Goal: Transaction & Acquisition: Book appointment/travel/reservation

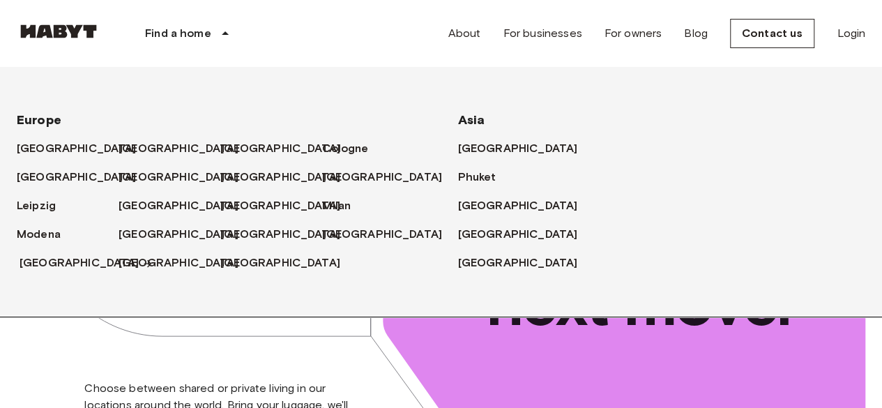
click at [51, 256] on font "[GEOGRAPHIC_DATA]" at bounding box center [80, 262] width 120 height 13
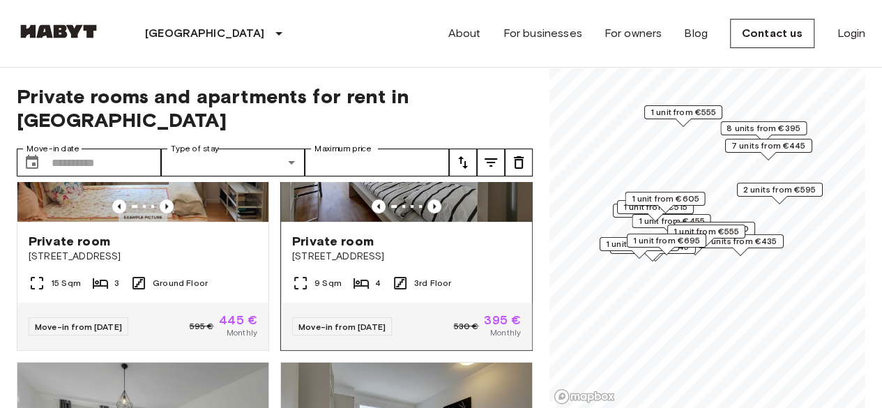
scroll to position [70, 0]
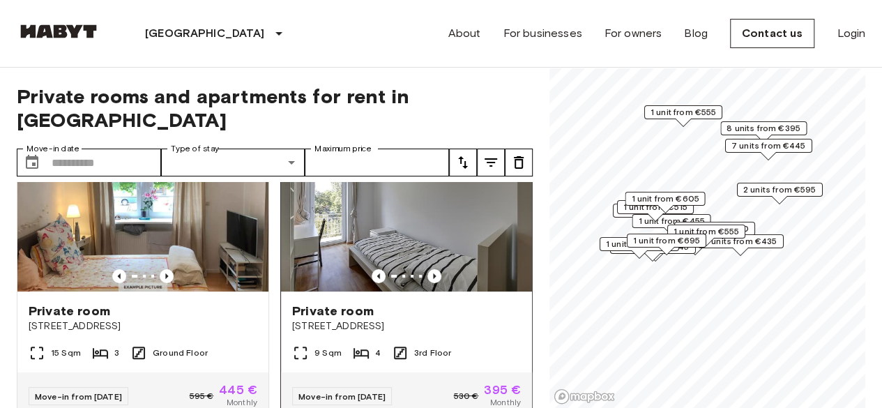
click at [331, 182] on img at bounding box center [406, 207] width 251 height 167
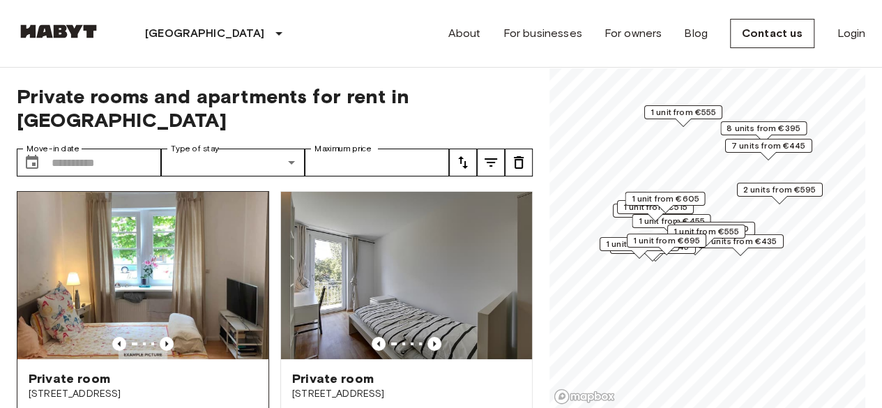
scroll to position [0, 0]
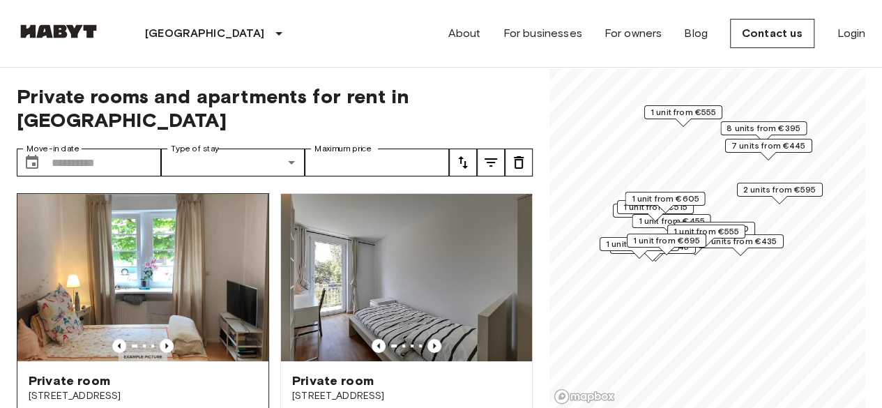
click at [123, 224] on img at bounding box center [142, 277] width 251 height 167
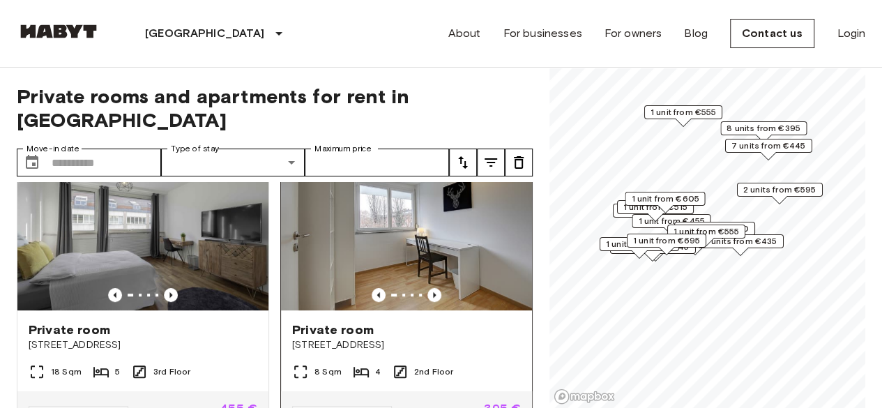
scroll to position [418, 0]
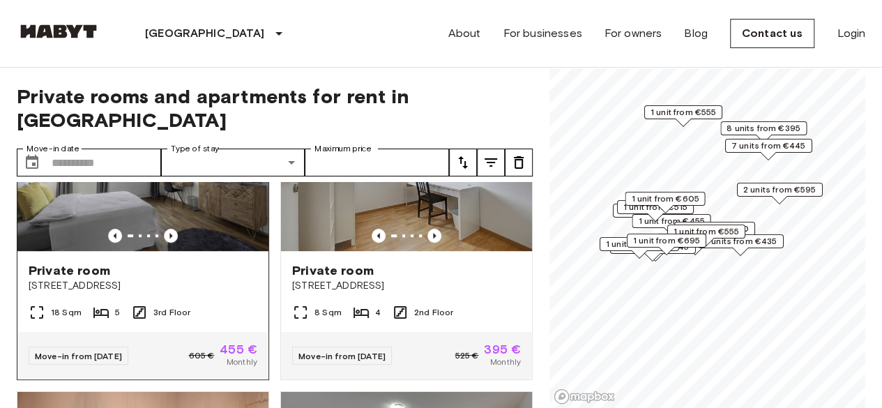
click at [186, 185] on img at bounding box center [142, 167] width 251 height 167
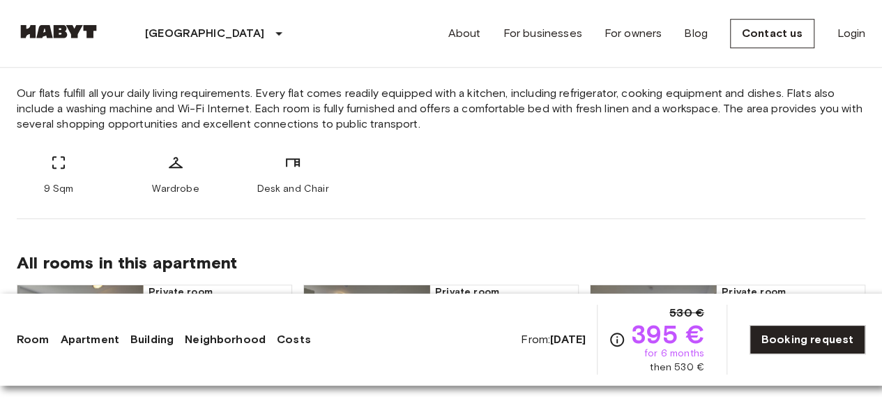
scroll to position [558, 0]
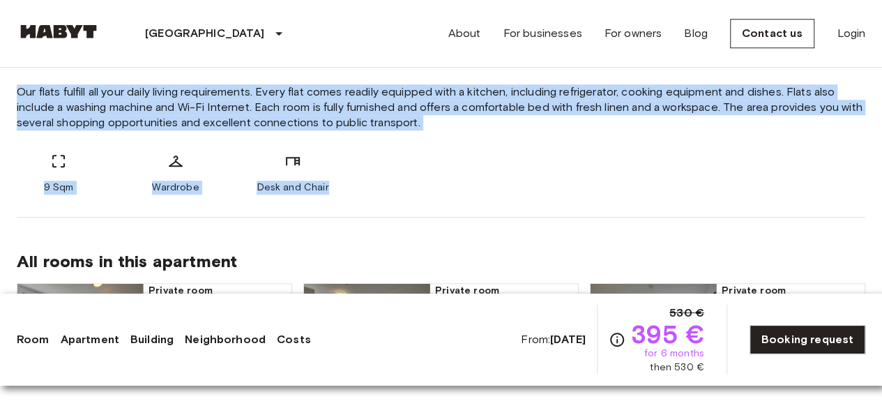
drag, startPoint x: 10, startPoint y: 88, endPoint x: 332, endPoint y: 203, distance: 342.1
copy div "Our flats fulfill all your daily living requirements. Every flat comes readily …"
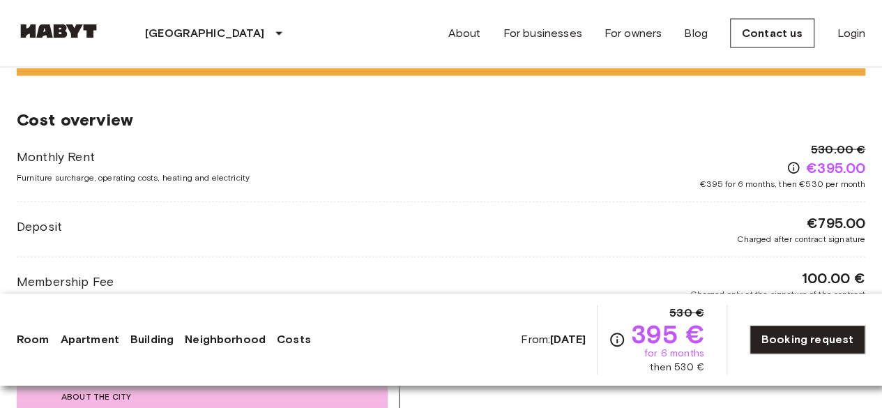
scroll to position [1534, 0]
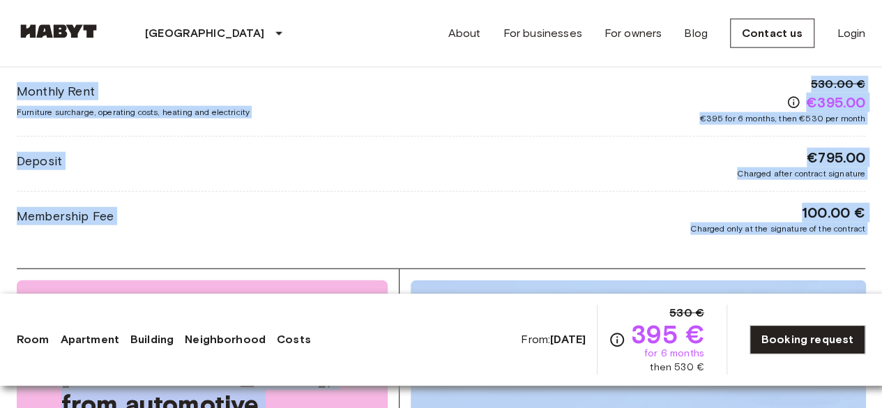
drag, startPoint x: 0, startPoint y: 82, endPoint x: 861, endPoint y: 270, distance: 881.4
click at [861, 270] on div "Europe Germany Stuttgart Private room Private room From Oct 19 2025 Aachener St…" at bounding box center [441, 27] width 882 height 2987
copy div "Monthly Rent Furniture surcharge, operating costs, heating and electricity 530.…"
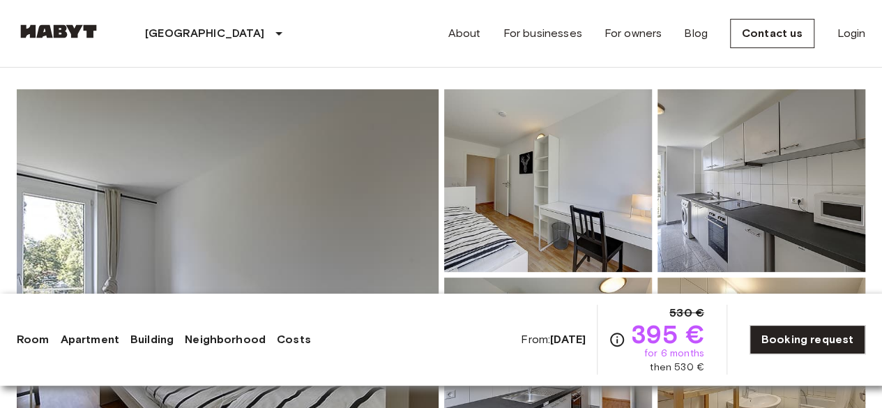
scroll to position [0, 0]
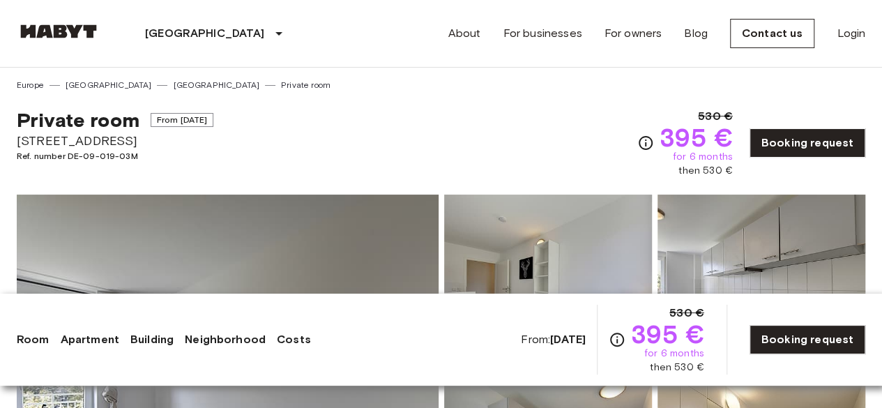
drag, startPoint x: 126, startPoint y: 137, endPoint x: 11, endPoint y: 139, distance: 115.1
copy font "Aachener Straße 8"
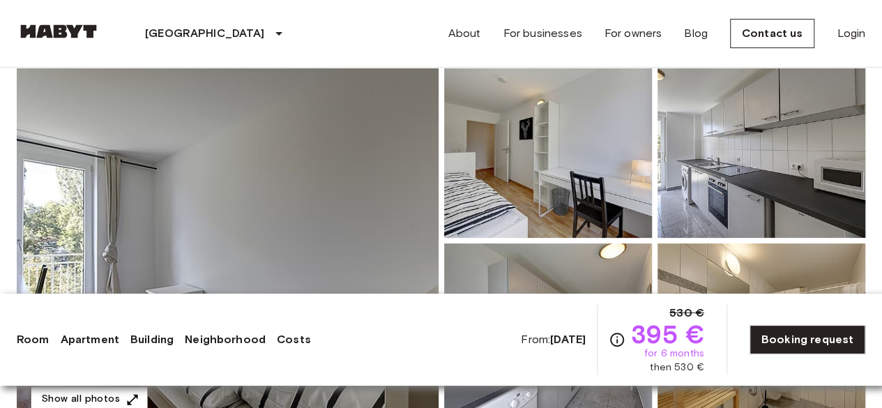
scroll to position [279, 0]
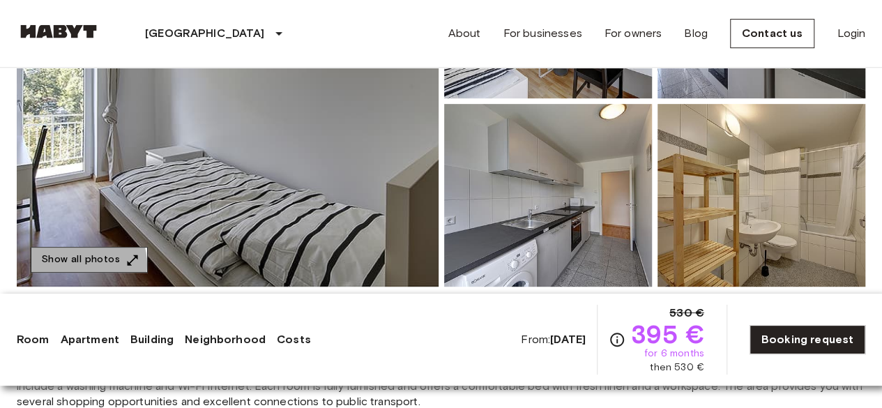
click at [79, 264] on font "Show all photos" at bounding box center [81, 260] width 78 height 12
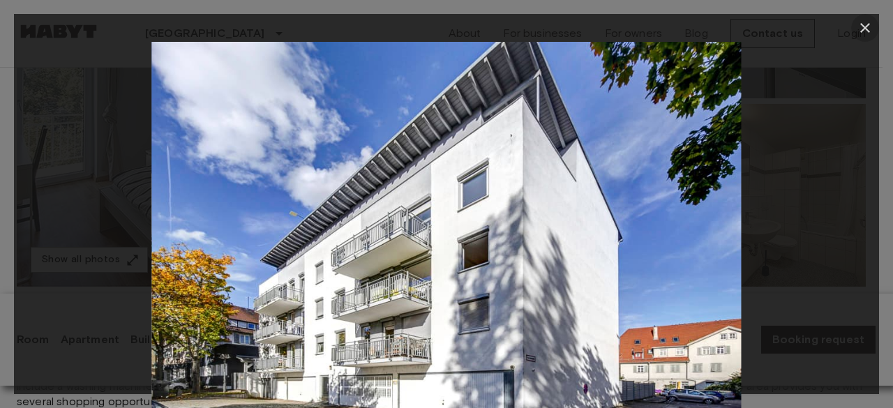
click at [856, 26] on icon "button" at bounding box center [864, 28] width 17 height 17
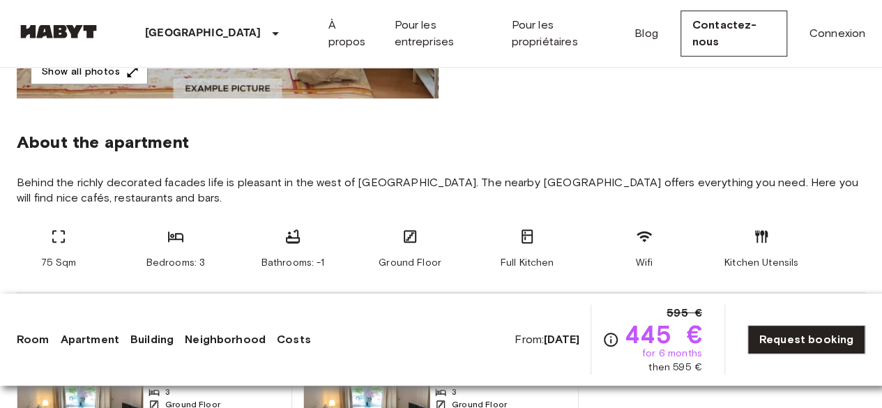
scroll to position [558, 0]
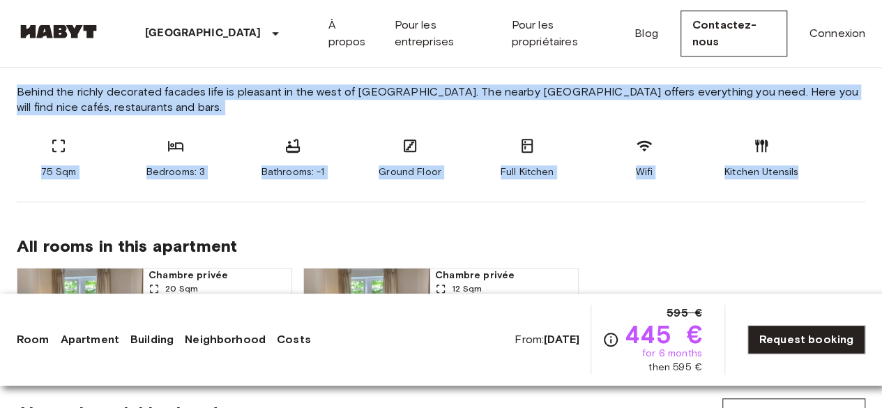
drag, startPoint x: 17, startPoint y: 93, endPoint x: 844, endPoint y: 158, distance: 830.2
copy section "Behind the richly decorated facades life is pleasant in the west of Stuttgart. …"
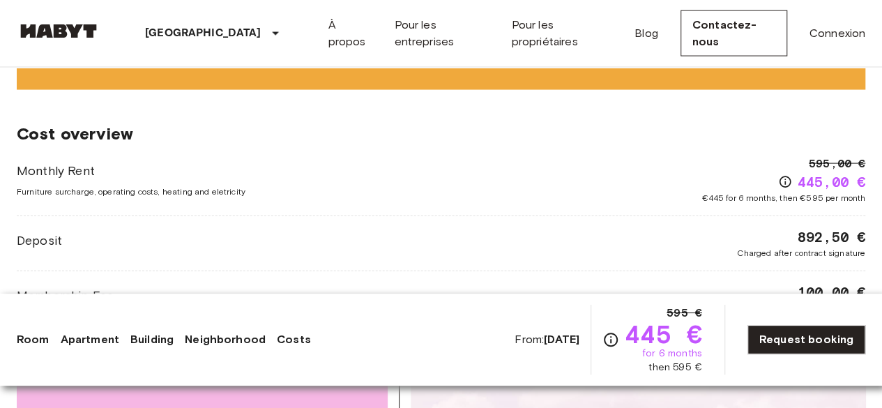
scroll to position [1464, 0]
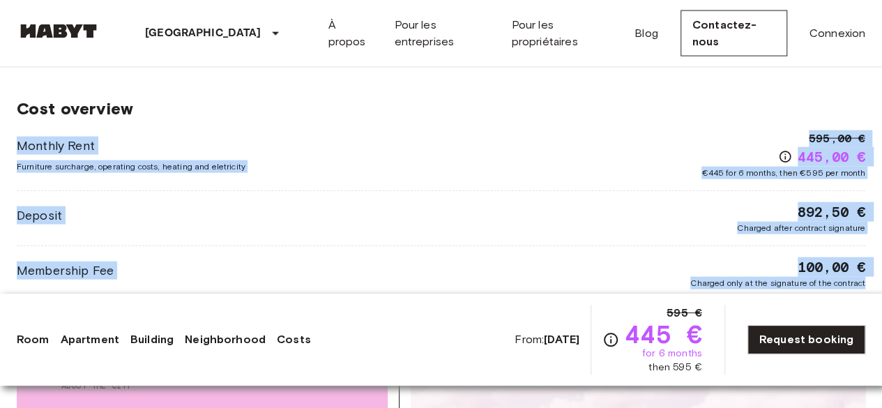
drag, startPoint x: 12, startPoint y: 141, endPoint x: 892, endPoint y: 287, distance: 892.1
click at [881, 287] on html "Stuttgart Europe Amsterdam Berlin Brussels Cologne Dusseldorf Frankfurt Graz Ha…" at bounding box center [441, 360] width 882 height 3648
copy div "Monthly Rent Furniture surcharge, operating costs, heating and eletricity 595,0…"
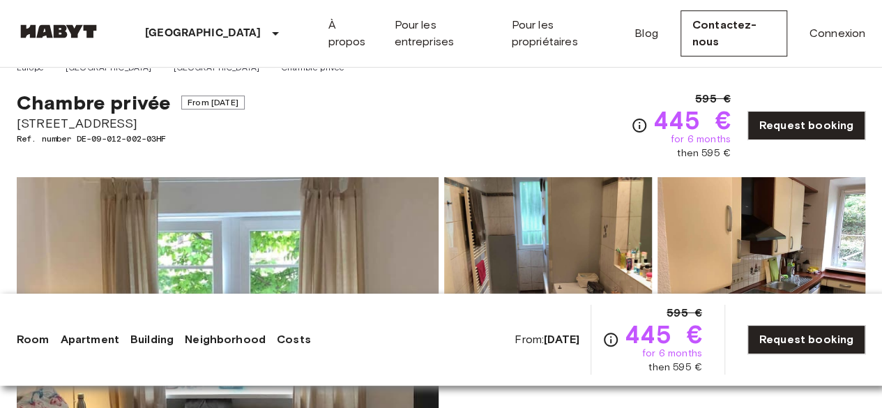
scroll to position [0, 0]
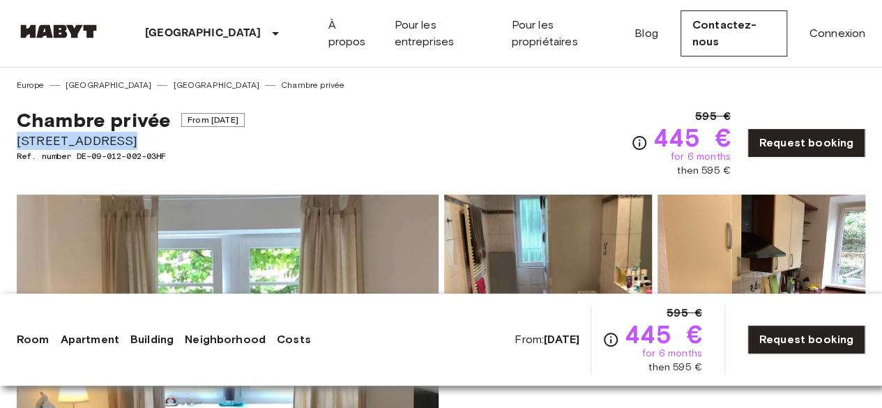
drag, startPoint x: 142, startPoint y: 144, endPoint x: 0, endPoint y: 143, distance: 141.6
copy span "Schwabstraße 163"
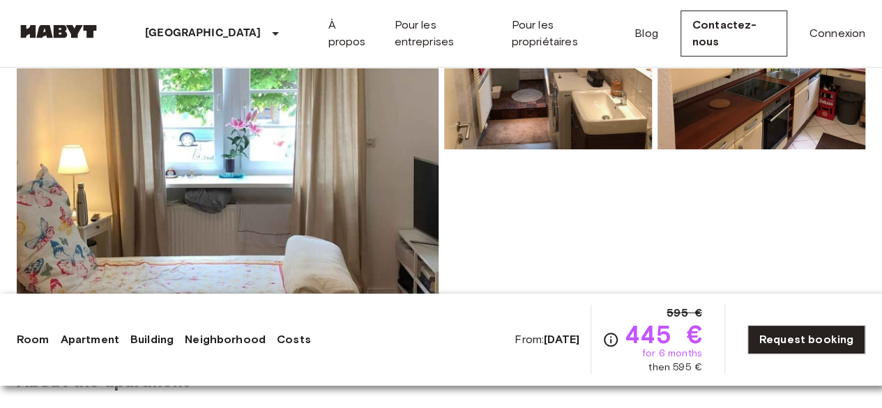
scroll to position [209, 0]
